Goal: Task Accomplishment & Management: Use online tool/utility

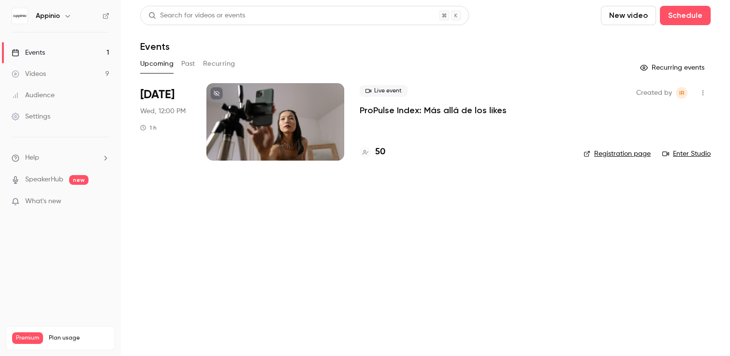
click at [290, 128] on div at bounding box center [276, 121] width 138 height 77
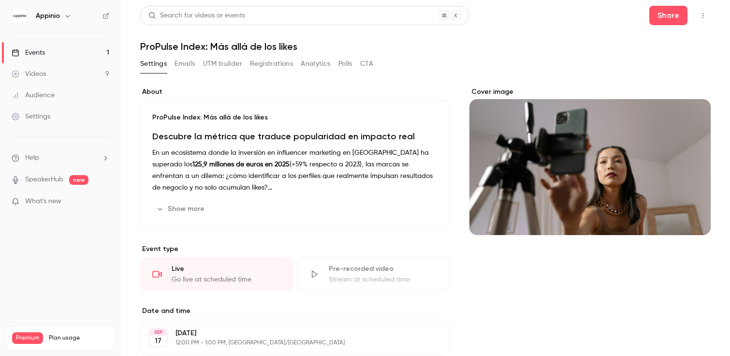
scroll to position [8, 0]
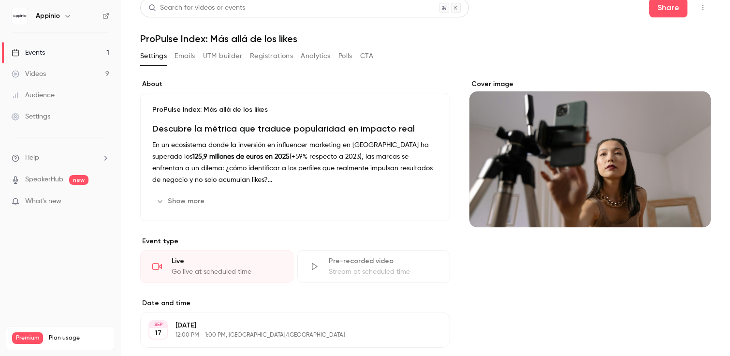
click at [271, 55] on button "Registrations" at bounding box center [271, 55] width 43 height 15
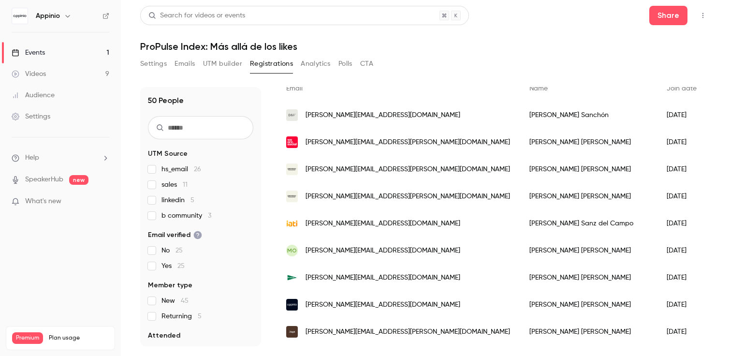
scroll to position [79, 0]
click at [175, 185] on span "sales 11" at bounding box center [175, 185] width 26 height 10
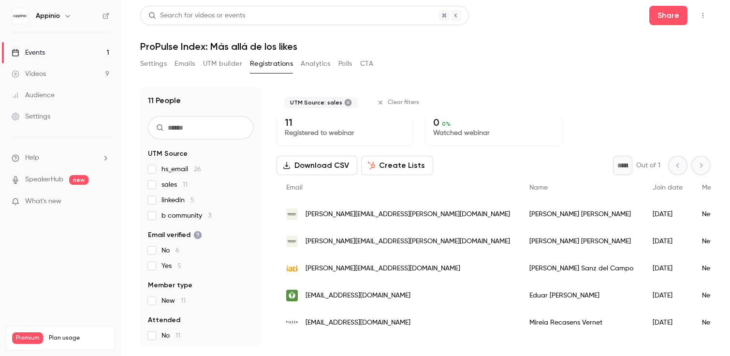
scroll to position [0, 0]
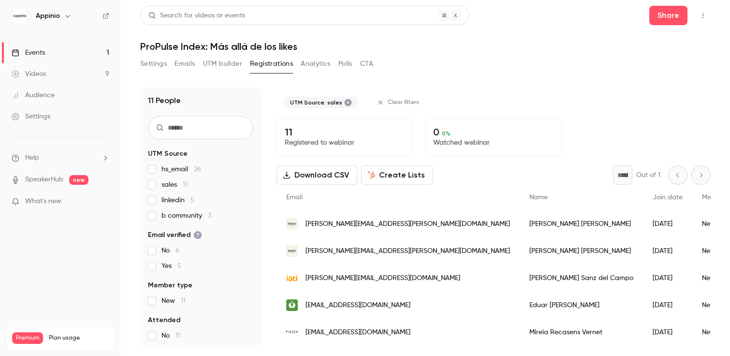
click at [162, 185] on span "sales 11" at bounding box center [175, 185] width 26 height 10
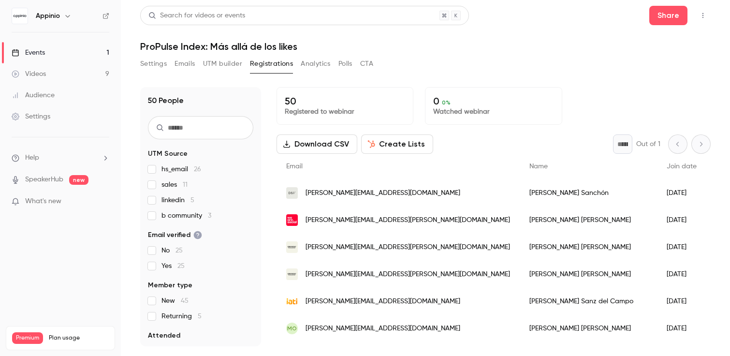
click at [174, 207] on div "hs_email 26 sales 11 linkedin 5 b community 3" at bounding box center [200, 192] width 105 height 56
click at [169, 199] on span "linkedin 5" at bounding box center [178, 200] width 33 height 10
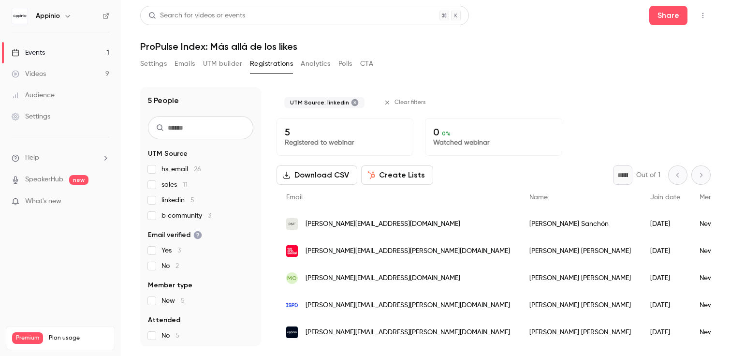
click at [171, 199] on span "linkedin 5" at bounding box center [178, 200] width 33 height 10
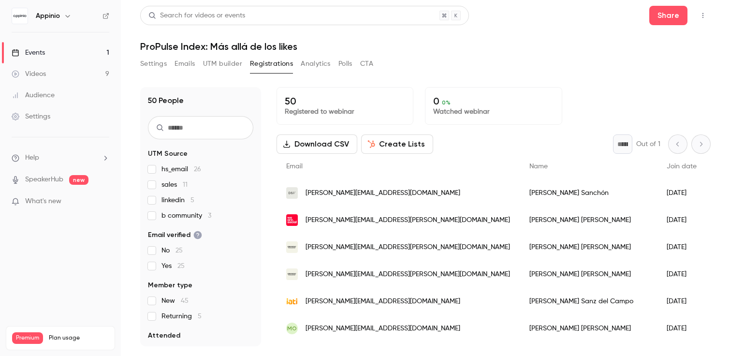
click at [172, 169] on span "hs_email 26" at bounding box center [182, 169] width 40 height 10
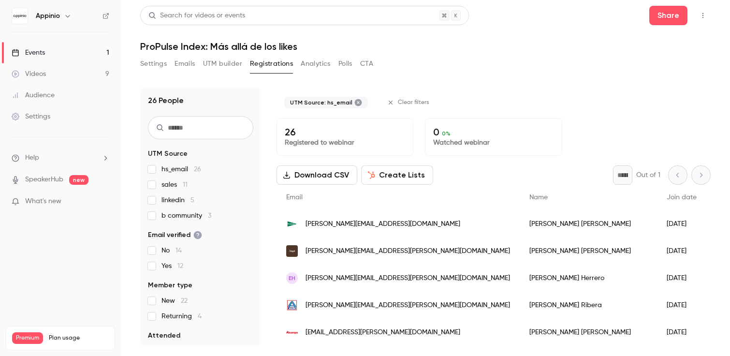
click at [172, 169] on span "hs_email 26" at bounding box center [182, 169] width 40 height 10
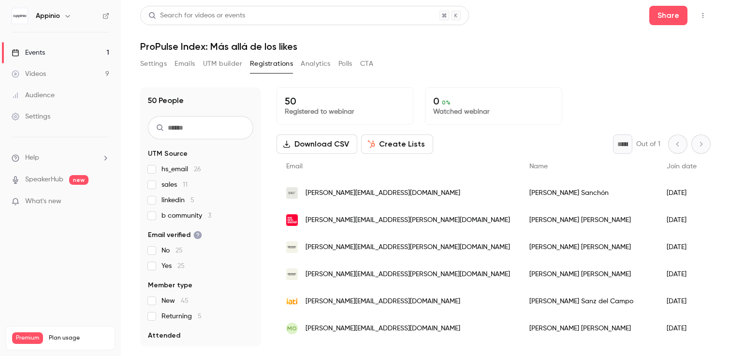
click at [176, 218] on span "b community 3" at bounding box center [187, 216] width 50 height 10
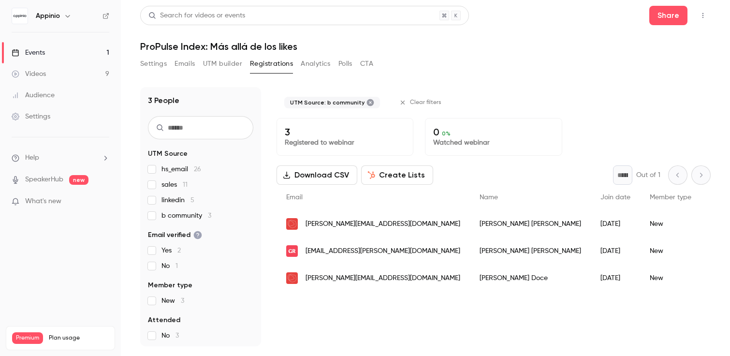
click at [177, 218] on span "b community 3" at bounding box center [187, 216] width 50 height 10
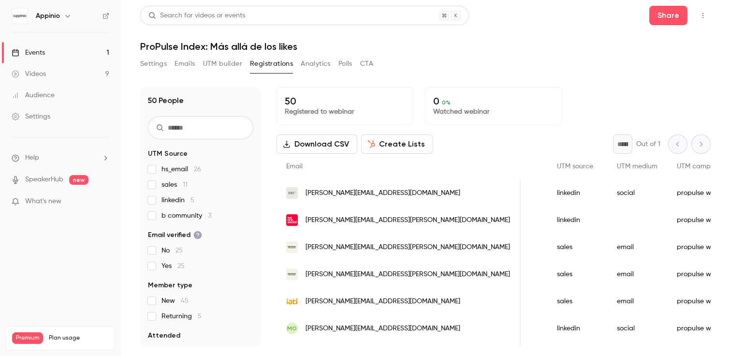
scroll to position [0, 839]
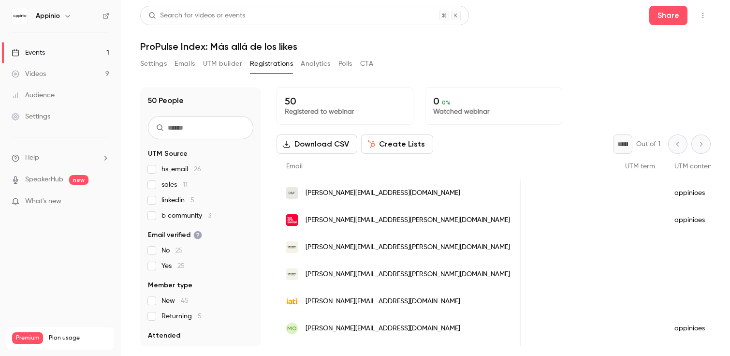
click at [158, 69] on button "Settings" at bounding box center [153, 63] width 27 height 15
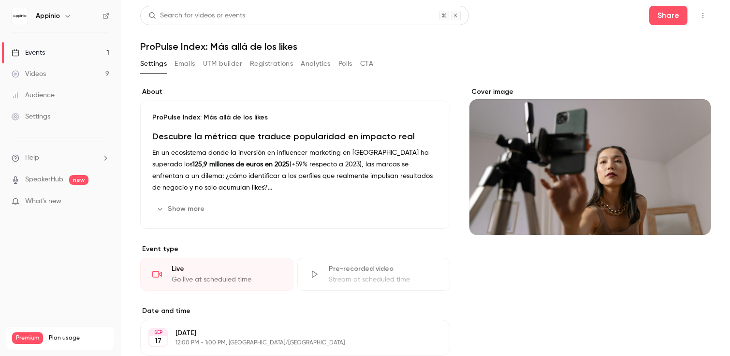
click at [75, 50] on link "Events 1" at bounding box center [60, 52] width 121 height 21
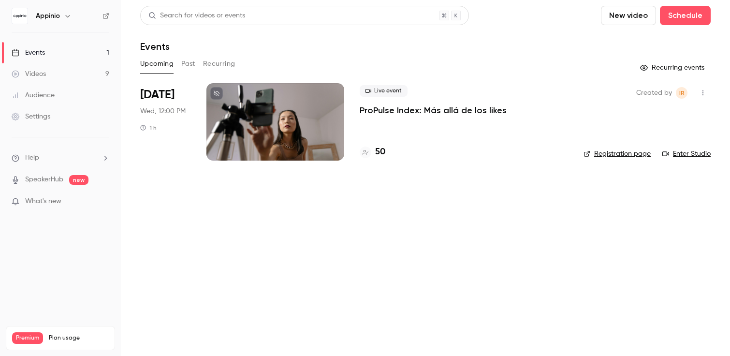
click at [703, 93] on icon "button" at bounding box center [703, 92] width 1 height 5
click at [650, 165] on div "Duplicate" at bounding box center [667, 168] width 74 height 10
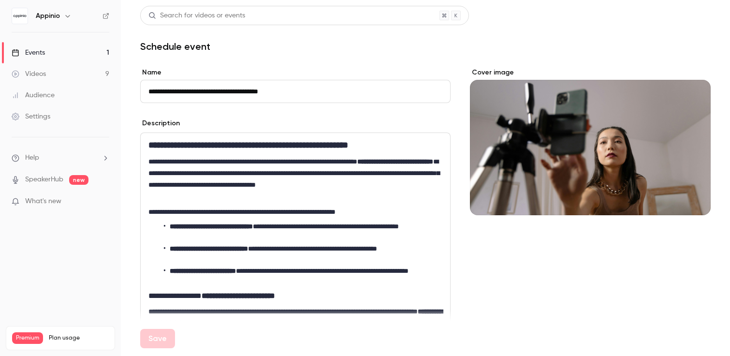
click at [160, 90] on input "**********" at bounding box center [295, 91] width 311 height 23
drag, startPoint x: 164, startPoint y: 91, endPoint x: 125, endPoint y: 92, distance: 39.2
click at [125, 92] on main "**********" at bounding box center [425, 178] width 609 height 356
click at [159, 337] on button "Save" at bounding box center [157, 338] width 35 height 19
type input "**********"
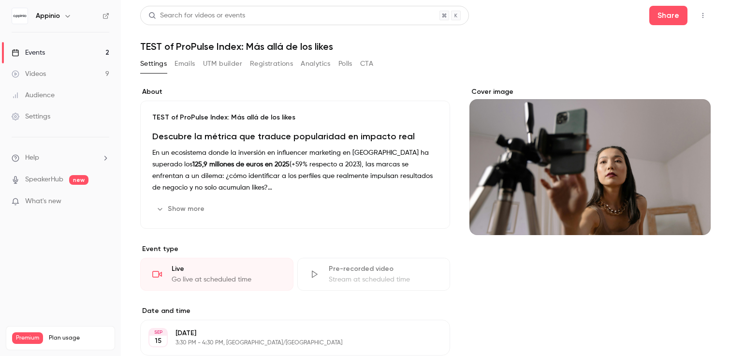
click at [699, 13] on button "button" at bounding box center [703, 15] width 15 height 15
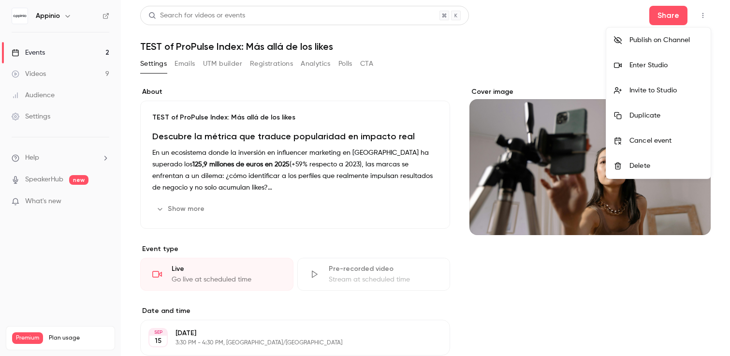
click at [587, 54] on div at bounding box center [365, 178] width 730 height 356
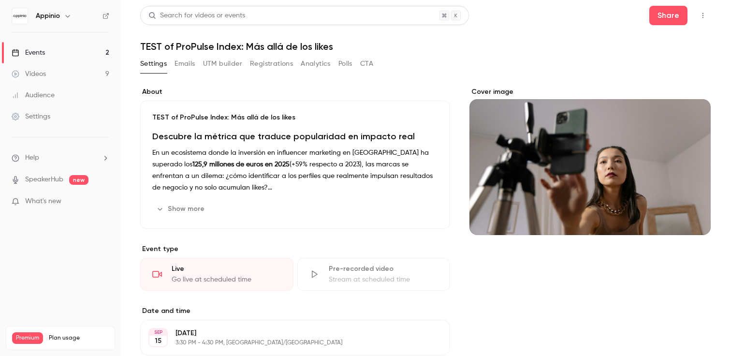
click at [706, 21] on button "button" at bounding box center [703, 15] width 15 height 15
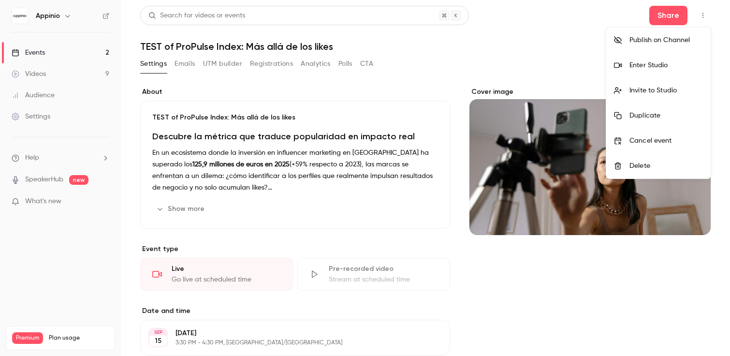
click at [659, 88] on div "Invite to Studio" at bounding box center [667, 91] width 74 height 10
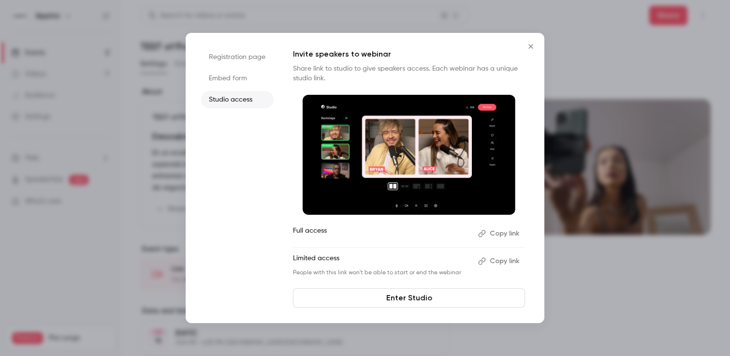
click at [240, 72] on li "Embed form" at bounding box center [237, 78] width 73 height 17
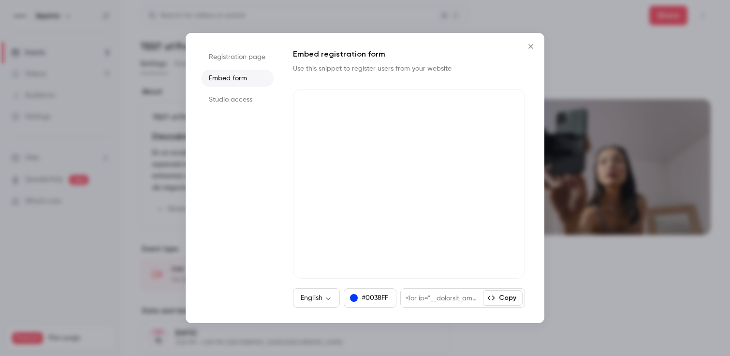
click at [243, 66] on ul "Registration page Embed form Studio access" at bounding box center [237, 177] width 73 height 259
click at [534, 46] on icon "Close" at bounding box center [531, 47] width 12 height 8
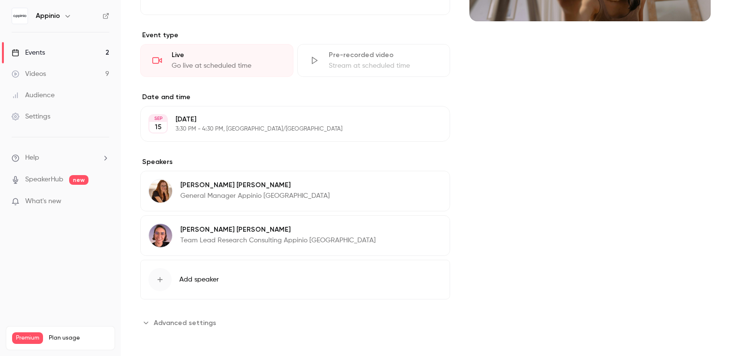
scroll to position [207, 0]
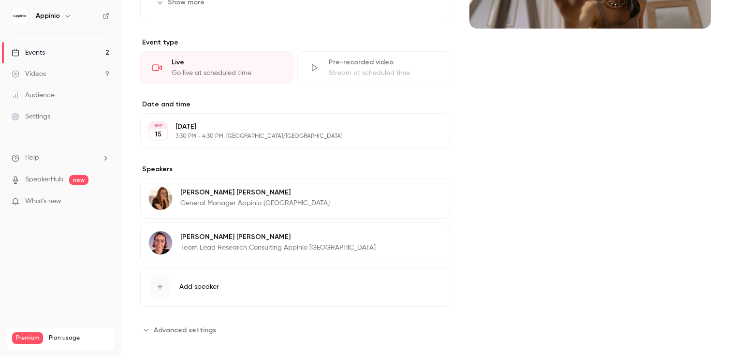
click at [181, 325] on span "Advanced settings" at bounding box center [185, 330] width 62 height 10
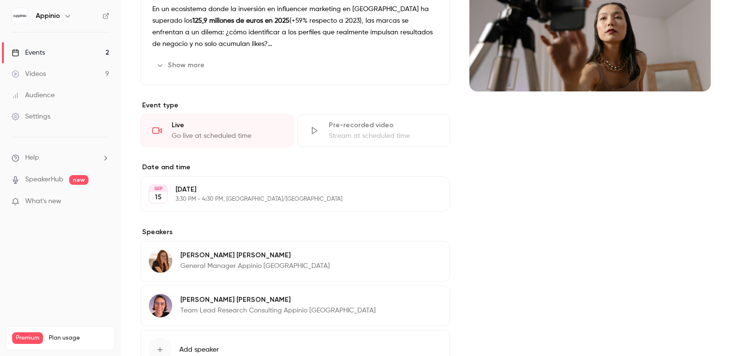
scroll to position [0, 0]
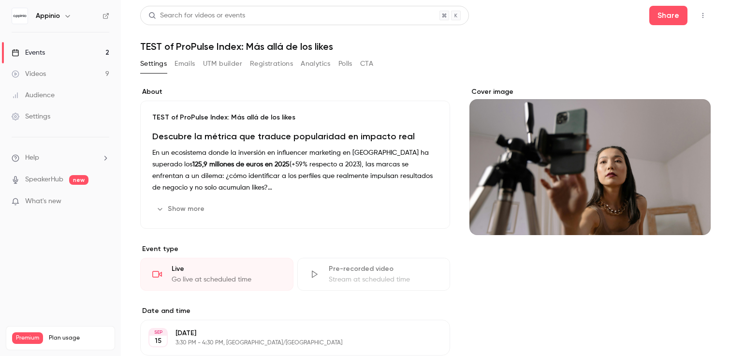
click at [169, 64] on div "Settings Emails UTM builder Registrations Analytics Polls CTA" at bounding box center [256, 63] width 233 height 15
click at [180, 64] on button "Emails" at bounding box center [185, 63] width 20 height 15
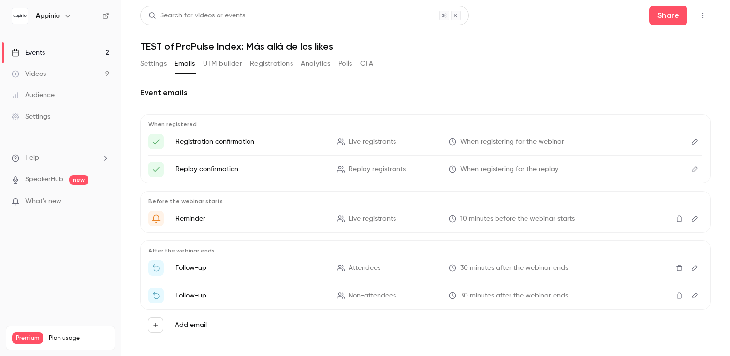
scroll to position [8, 0]
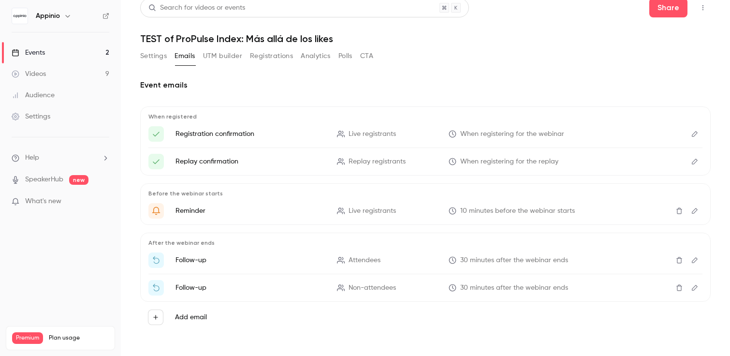
click at [226, 56] on button "UTM builder" at bounding box center [222, 55] width 39 height 15
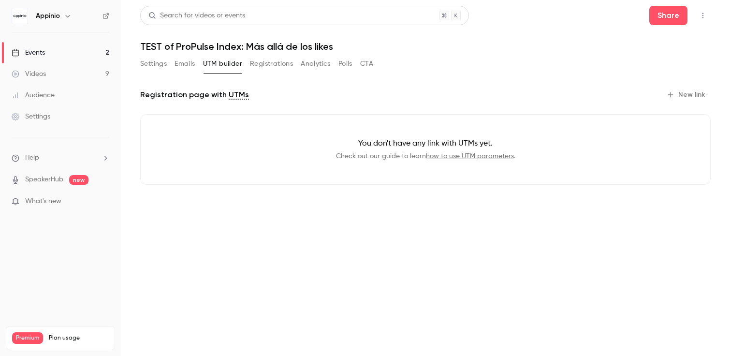
click at [268, 64] on button "Registrations" at bounding box center [271, 63] width 43 height 15
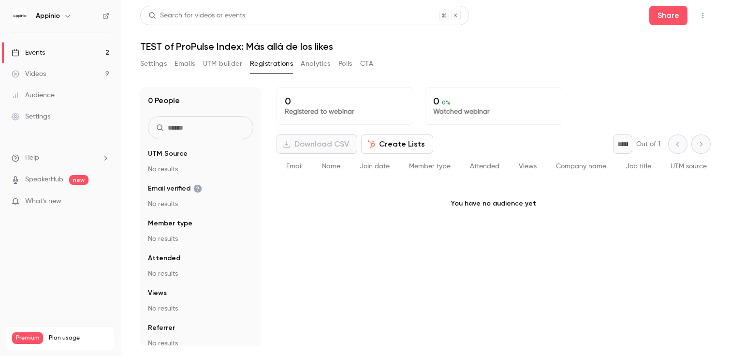
scroll to position [9, 0]
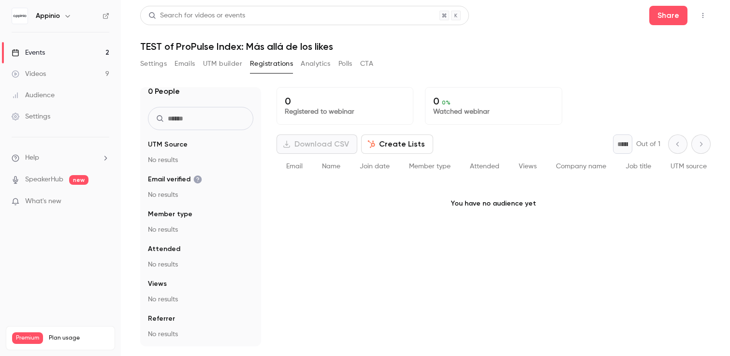
click at [322, 65] on button "Analytics" at bounding box center [316, 63] width 30 height 15
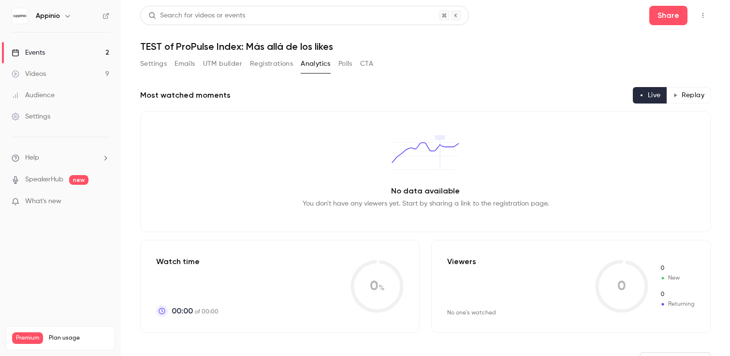
click at [345, 64] on button "Polls" at bounding box center [346, 63] width 14 height 15
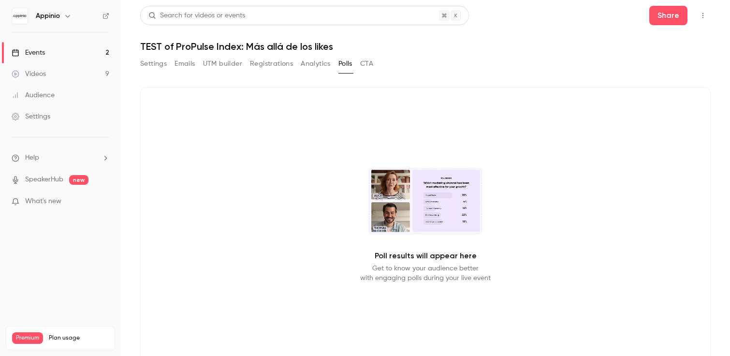
click at [363, 65] on button "CTA" at bounding box center [366, 63] width 13 height 15
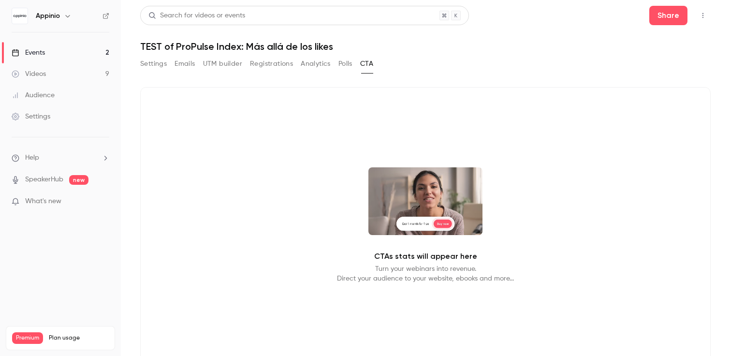
click at [152, 63] on button "Settings" at bounding box center [153, 63] width 27 height 15
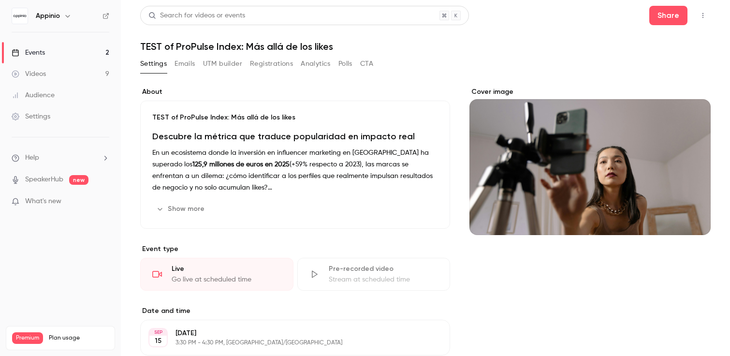
click at [705, 12] on icon "button" at bounding box center [703, 15] width 8 height 7
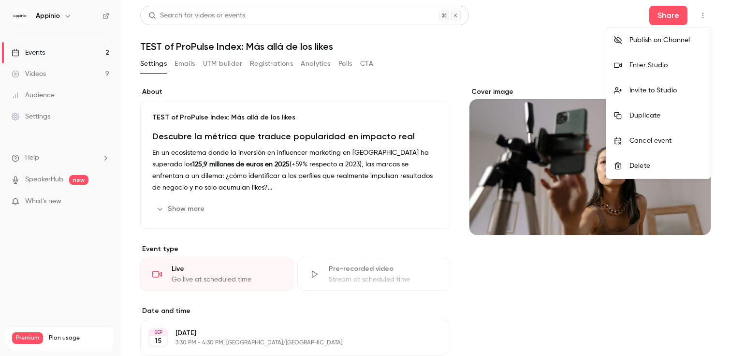
click at [656, 94] on div "Invite to Studio" at bounding box center [667, 91] width 74 height 10
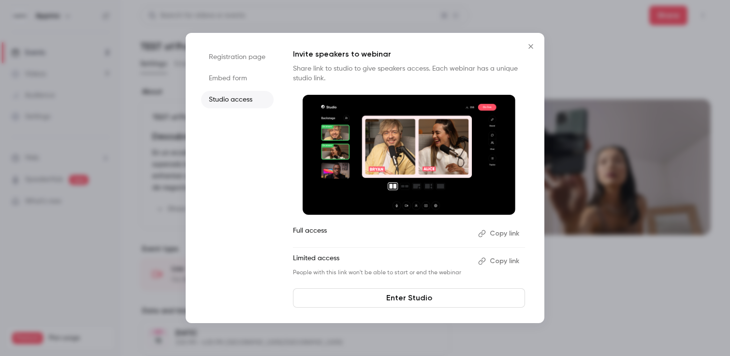
click at [504, 229] on button "Copy link" at bounding box center [499, 233] width 51 height 15
click at [533, 44] on icon "Close" at bounding box center [531, 46] width 4 height 4
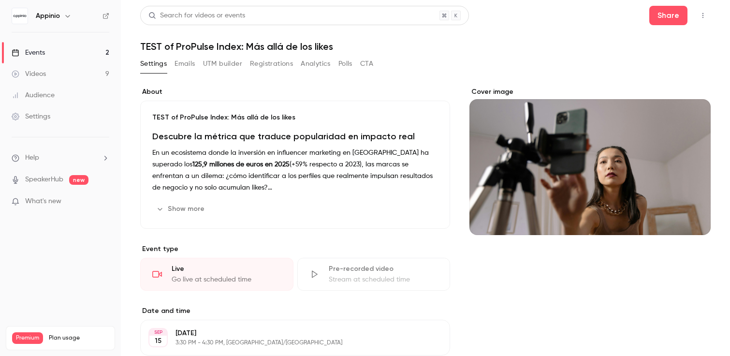
click at [701, 23] on button "button" at bounding box center [703, 15] width 15 height 15
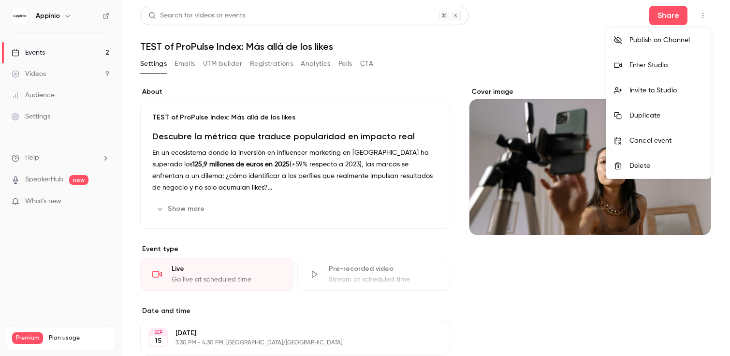
click at [669, 88] on div "Invite to Studio" at bounding box center [667, 91] width 74 height 10
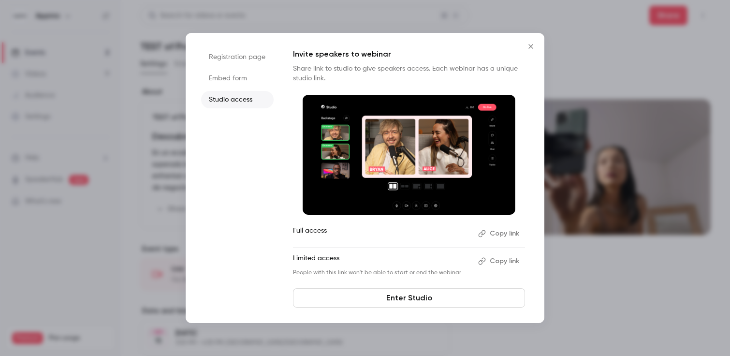
click at [669, 32] on div at bounding box center [365, 178] width 730 height 356
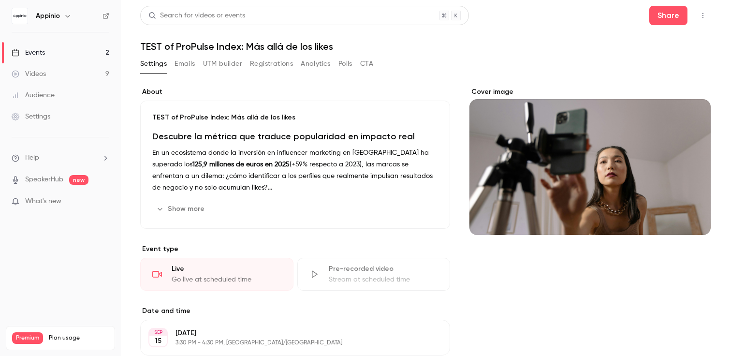
click at [707, 14] on icon "button" at bounding box center [703, 15] width 8 height 7
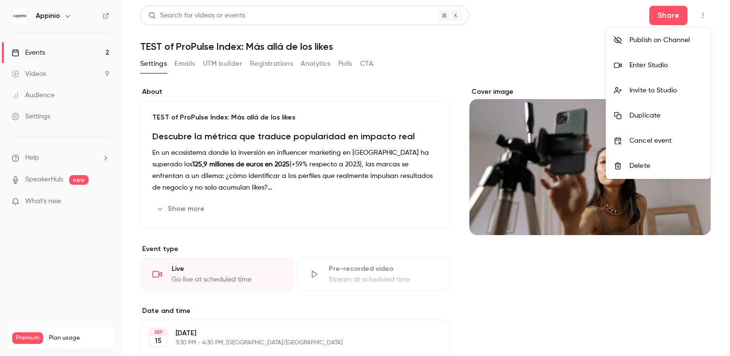
click at [652, 67] on div "Enter Studio" at bounding box center [667, 65] width 74 height 10
